Goal: Navigation & Orientation: Understand site structure

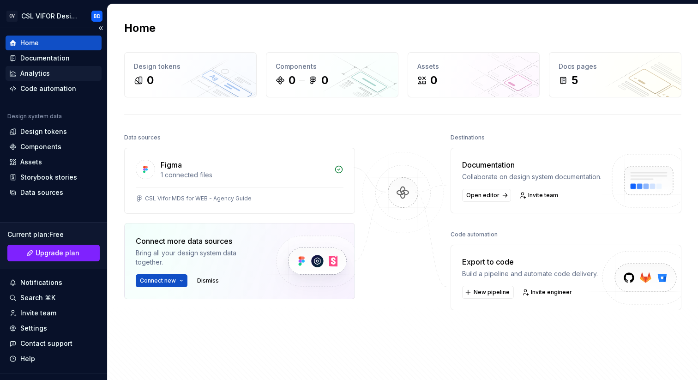
click at [40, 75] on div "Analytics" at bounding box center [35, 73] width 30 height 9
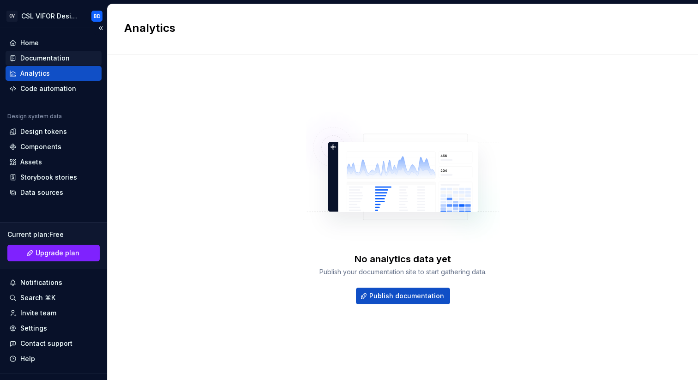
click at [46, 54] on div "Documentation" at bounding box center [44, 58] width 49 height 9
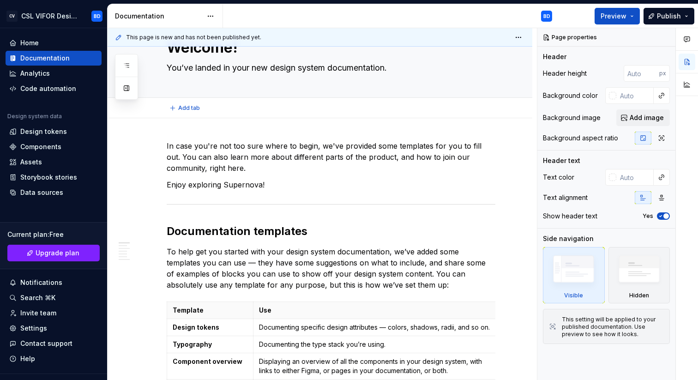
type textarea "*"
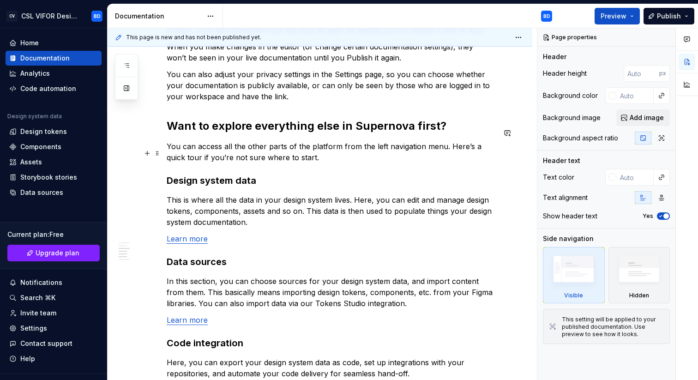
scroll to position [566, 0]
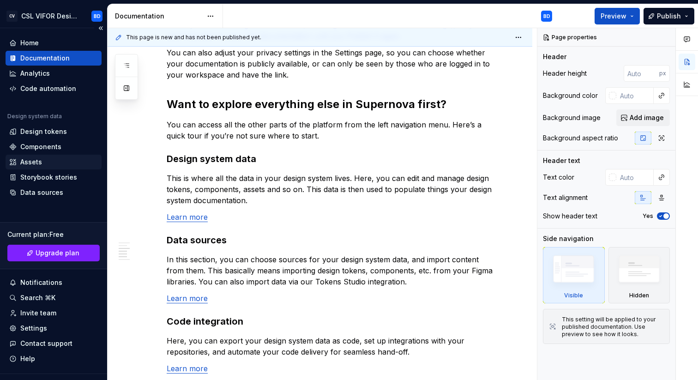
click at [37, 161] on div "Assets" at bounding box center [31, 161] width 22 height 9
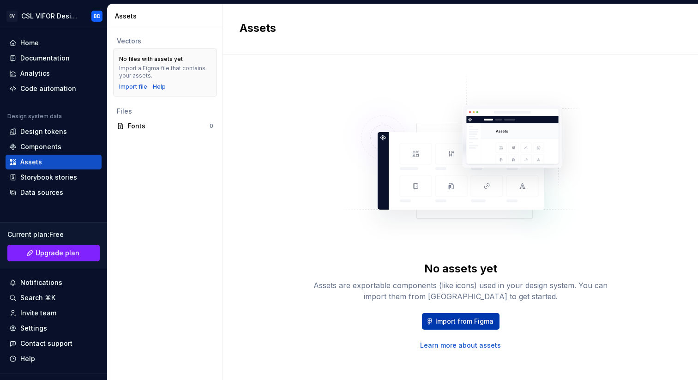
click at [462, 321] on span "Import from Figma" at bounding box center [464, 321] width 58 height 9
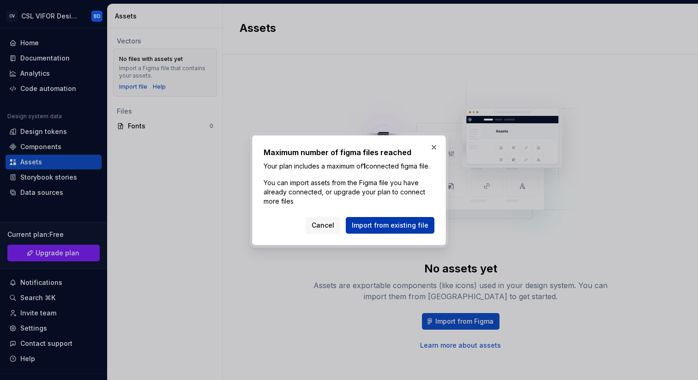
click at [375, 229] on span "Import from existing file" at bounding box center [390, 225] width 77 height 9
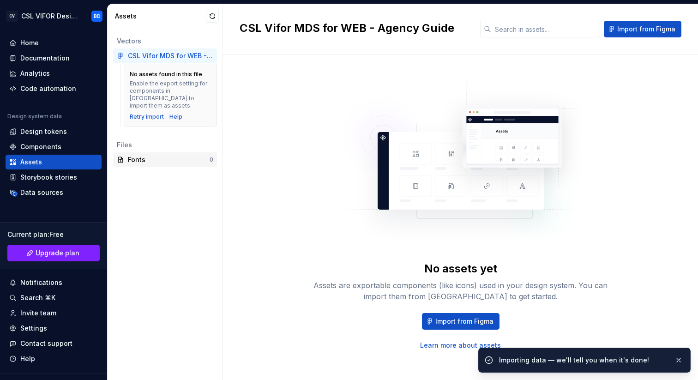
click at [148, 155] on div "Fonts" at bounding box center [169, 159] width 82 height 9
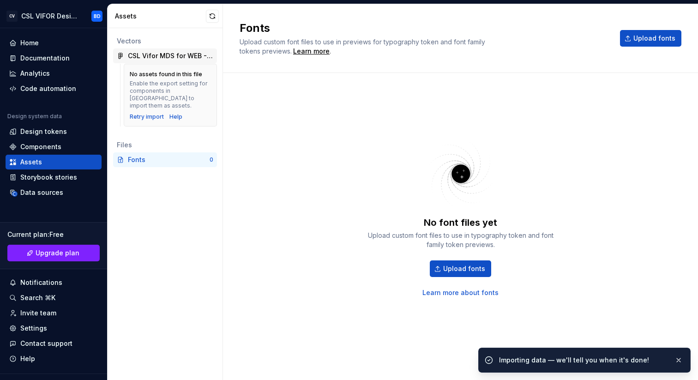
click at [175, 53] on div "CSL Vifor MDS for WEB - Agency Guide" at bounding box center [170, 55] width 85 height 9
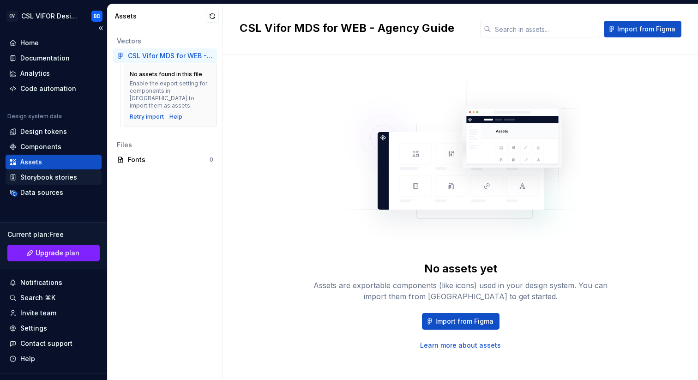
click at [51, 181] on div "Storybook stories" at bounding box center [48, 177] width 57 height 9
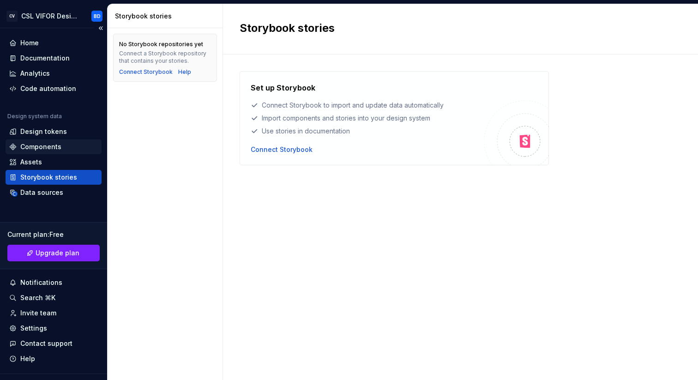
click at [27, 144] on div "Components" at bounding box center [40, 146] width 41 height 9
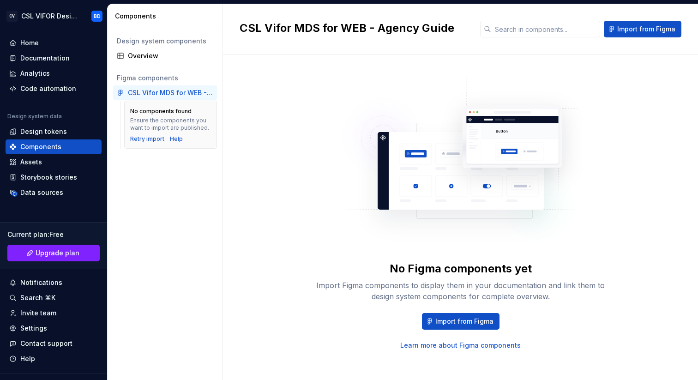
click at [157, 96] on div "CSL Vifor MDS for WEB - Agency Guide" at bounding box center [170, 92] width 85 height 9
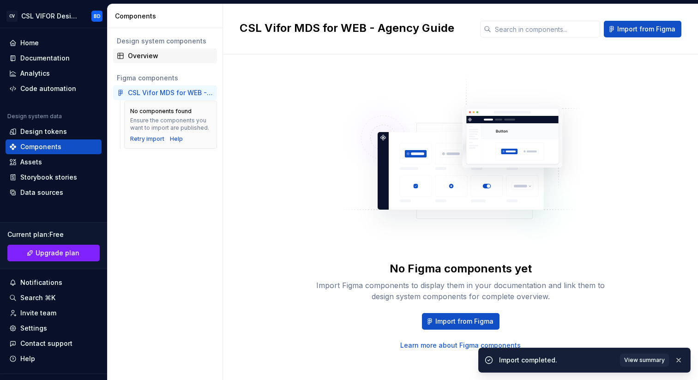
click at [133, 57] on div "Overview" at bounding box center [170, 55] width 85 height 9
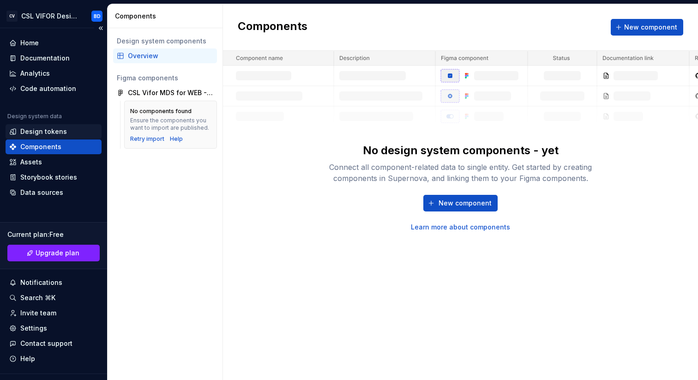
click at [24, 130] on div "Design tokens" at bounding box center [43, 131] width 47 height 9
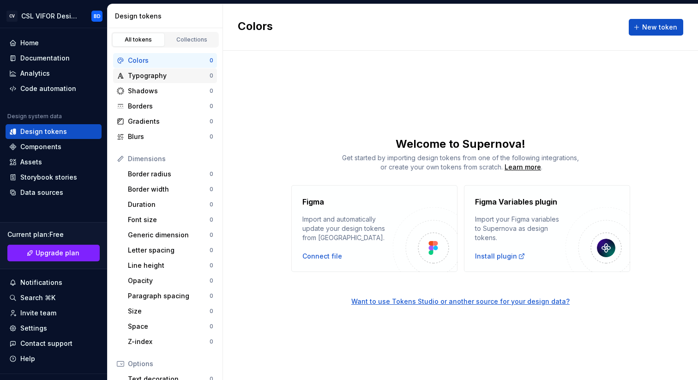
click at [174, 74] on div "Typography" at bounding box center [169, 75] width 82 height 9
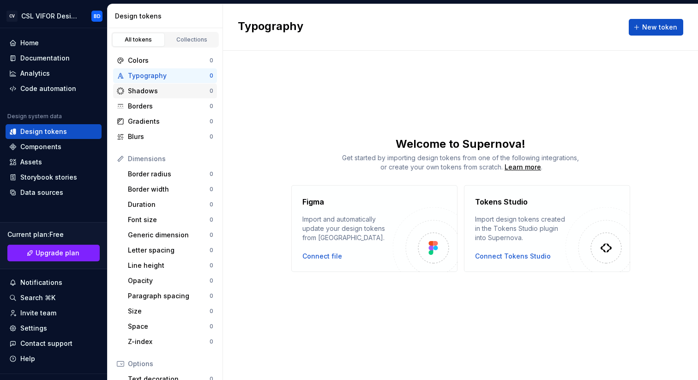
click at [157, 86] on div "Shadows" at bounding box center [169, 90] width 82 height 9
